Goal: Find specific page/section

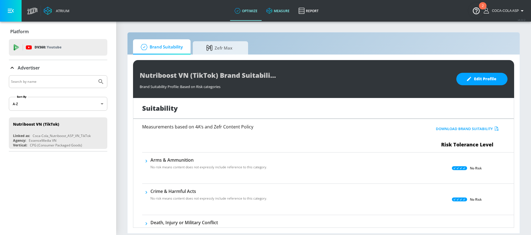
click at [292, 17] on link "measure" at bounding box center [278, 11] width 32 height 20
click at [284, 15] on link "measure" at bounding box center [278, 11] width 32 height 20
